Goal: Use online tool/utility: Utilize a website feature to perform a specific function

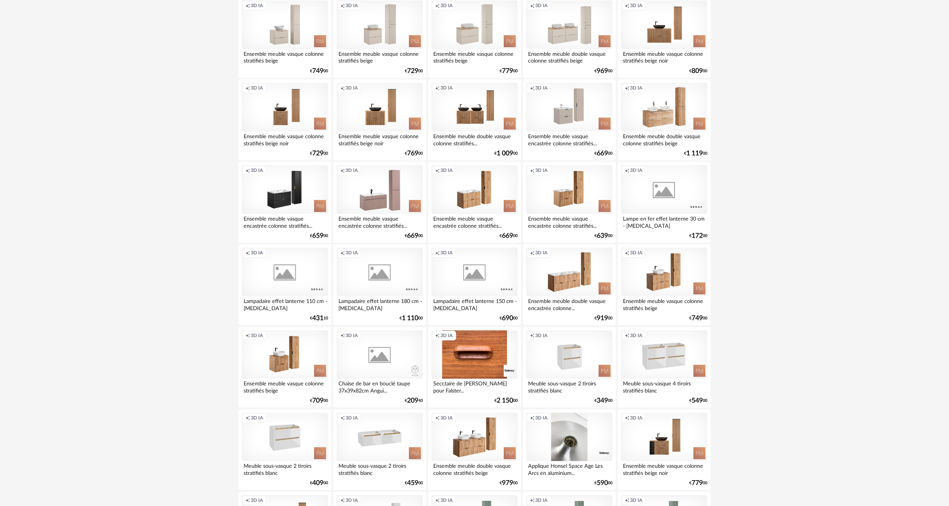
scroll to position [937, 0]
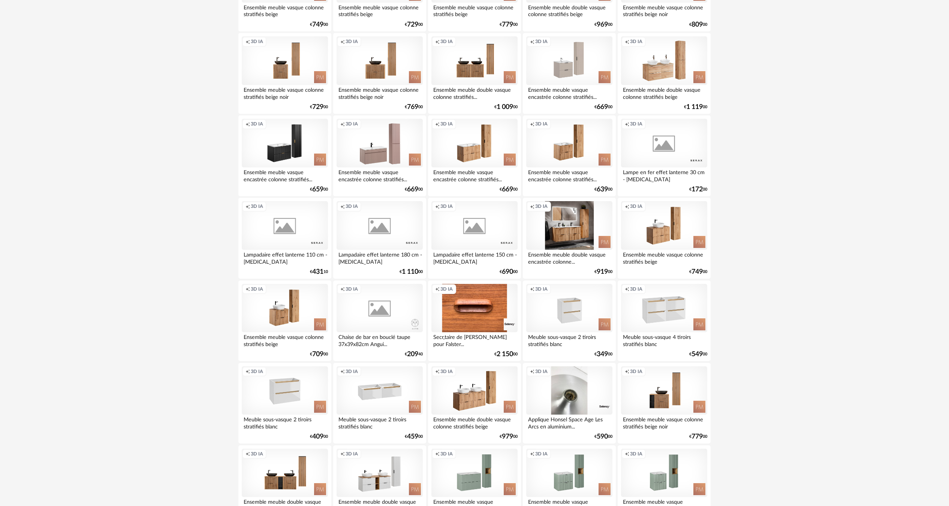
click at [582, 238] on div "Creation icon 3D IA" at bounding box center [569, 225] width 86 height 49
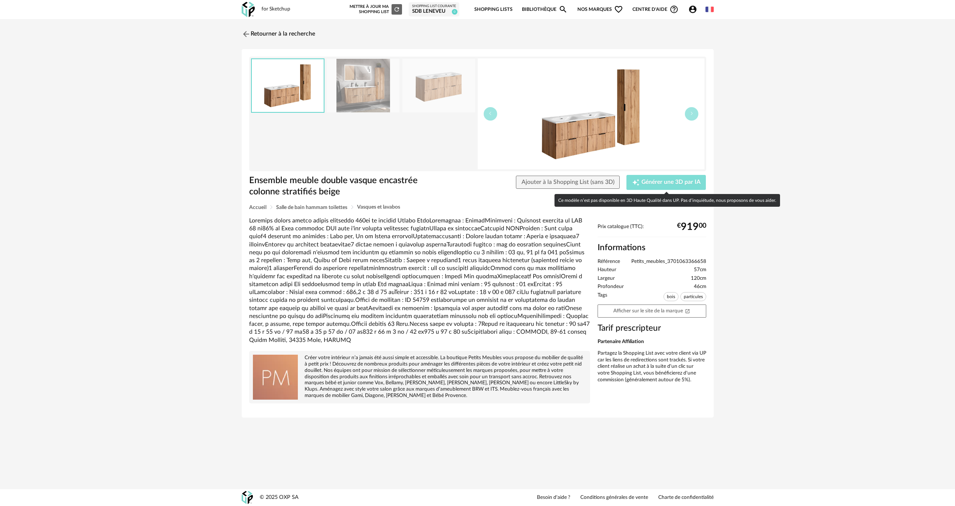
click at [651, 183] on span "Générer une 3D par IA" at bounding box center [671, 182] width 59 height 6
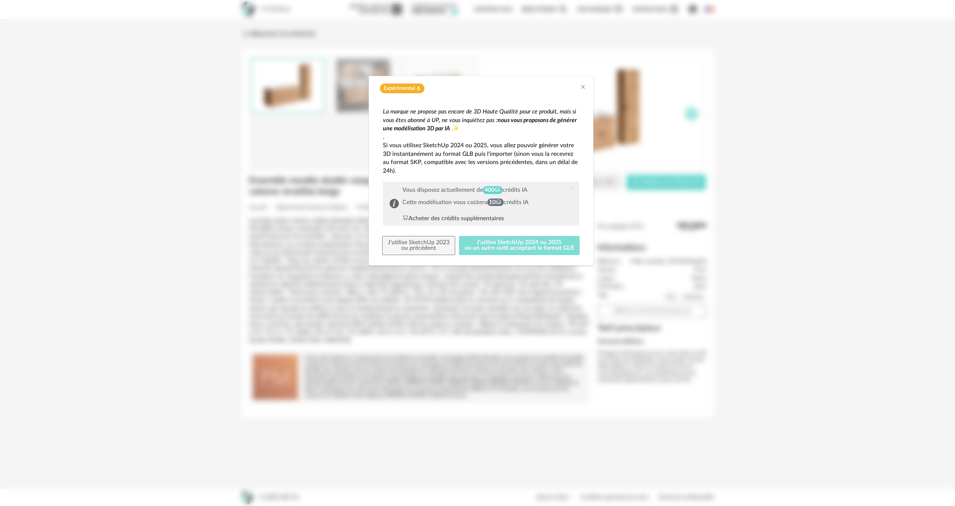
click at [541, 244] on button "J'utilise SketchUp 2024 ou 2025 ou un autre outil acceptant le format GLB" at bounding box center [519, 245] width 121 height 19
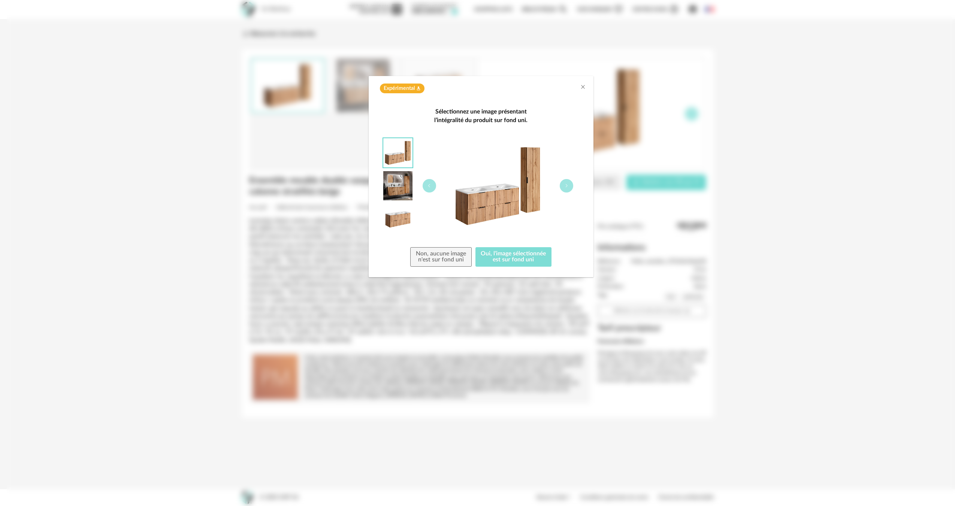
click at [534, 251] on button "Oui, l'image sélectionnée est sur fond uni" at bounding box center [514, 256] width 76 height 19
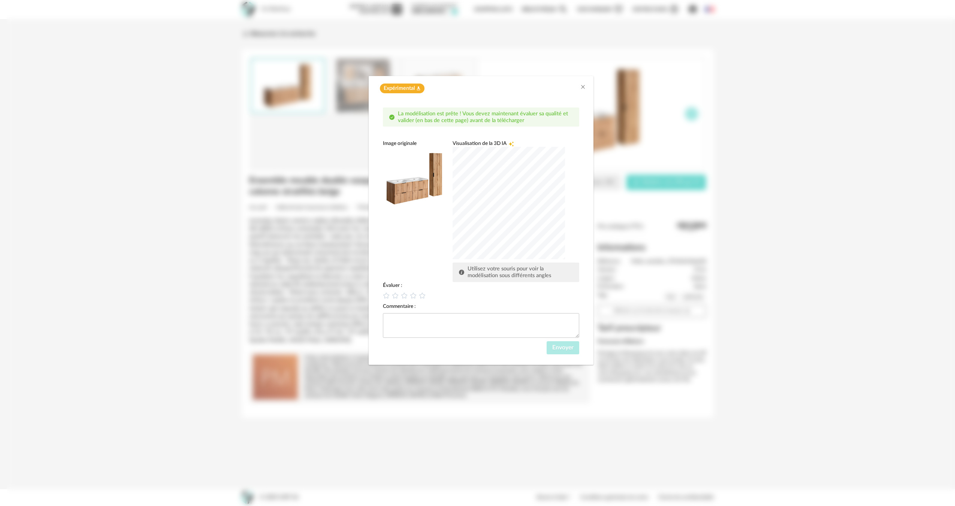
click at [494, 236] on div "dialog" at bounding box center [509, 203] width 112 height 112
click at [401, 295] on icon "dialog" at bounding box center [404, 296] width 8 height 8
click at [395, 298] on icon "dialog" at bounding box center [395, 296] width 8 height 8
click at [552, 347] on span "Envoyer" at bounding box center [562, 348] width 21 height 6
